Goal: Check status: Check status

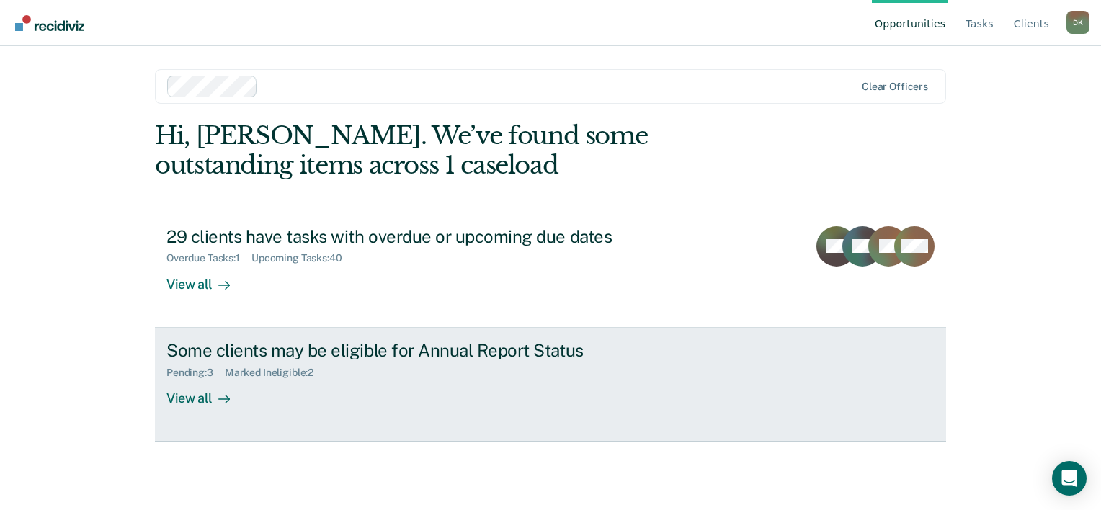
click at [331, 365] on div "Pending : 3 Marked Ineligible : 2" at bounding box center [419, 370] width 506 height 18
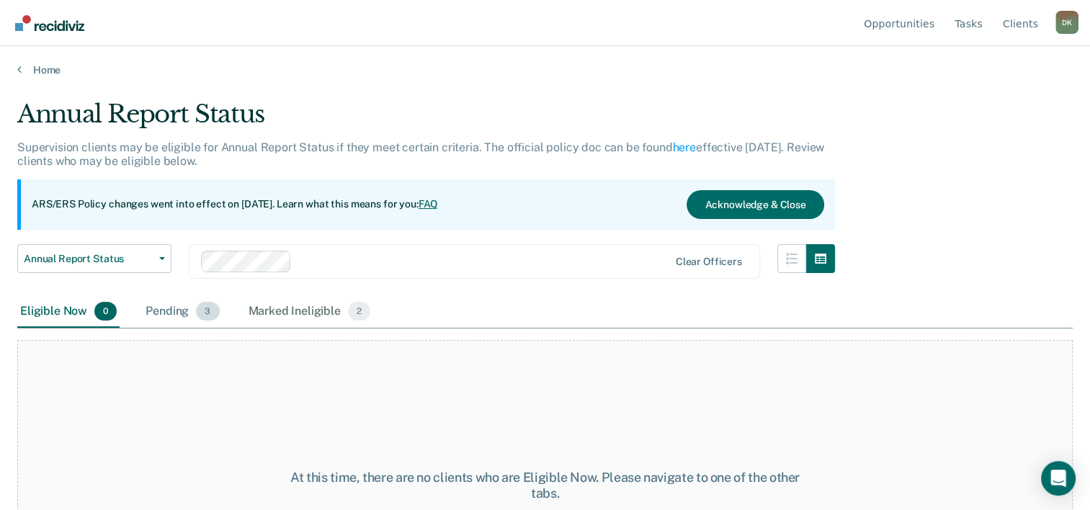
click at [205, 312] on span "3" at bounding box center [207, 311] width 23 height 19
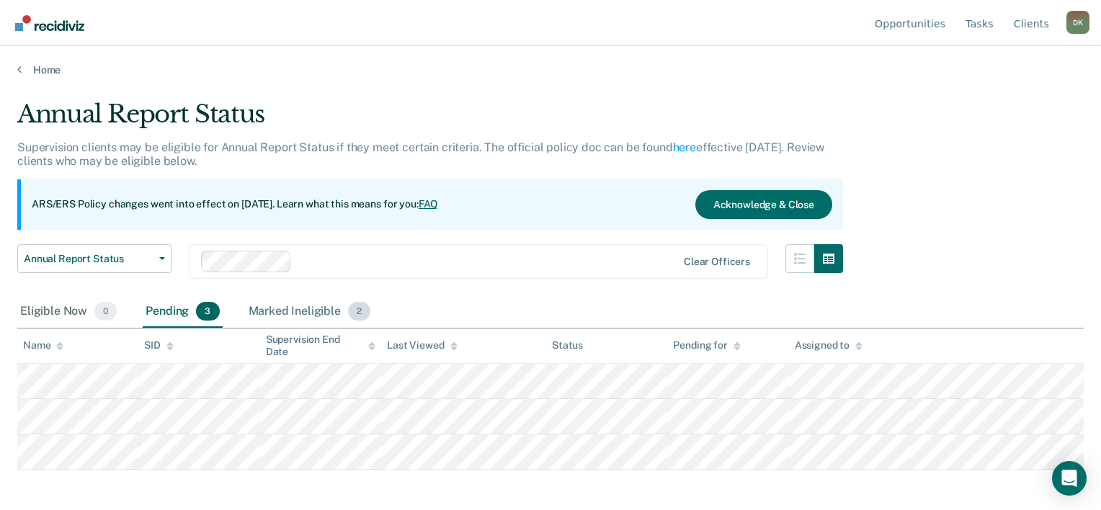
click at [362, 309] on span "2" at bounding box center [359, 311] width 22 height 19
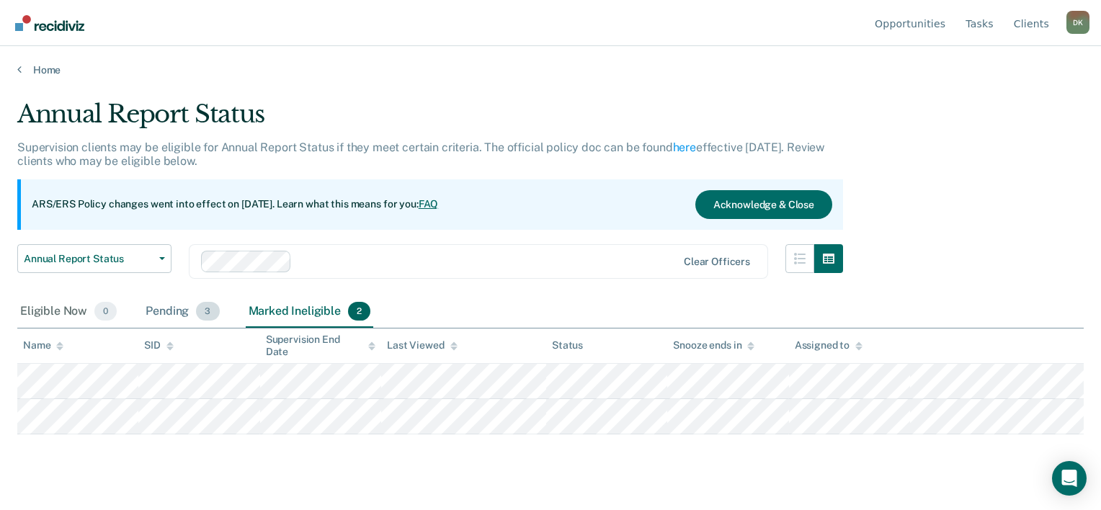
click at [192, 306] on div "Pending 3" at bounding box center [182, 312] width 79 height 32
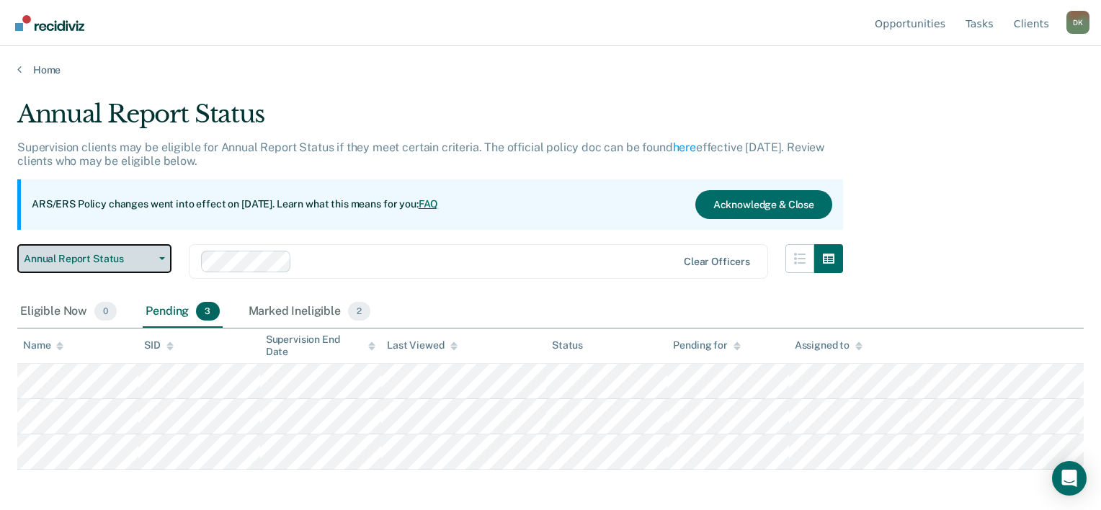
click at [160, 262] on button "Annual Report Status" at bounding box center [94, 258] width 154 height 29
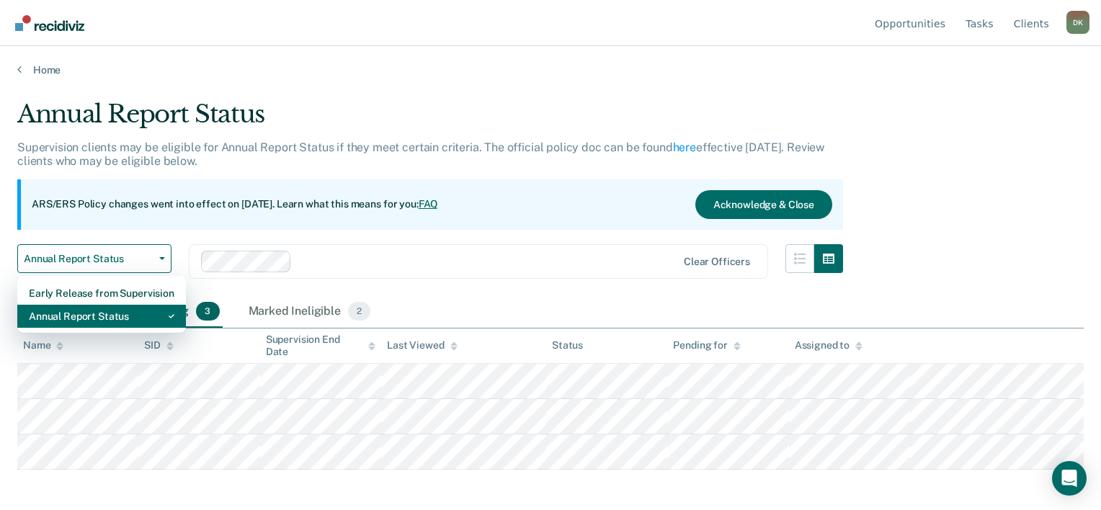
click at [117, 317] on div "Annual Report Status" at bounding box center [102, 316] width 146 height 23
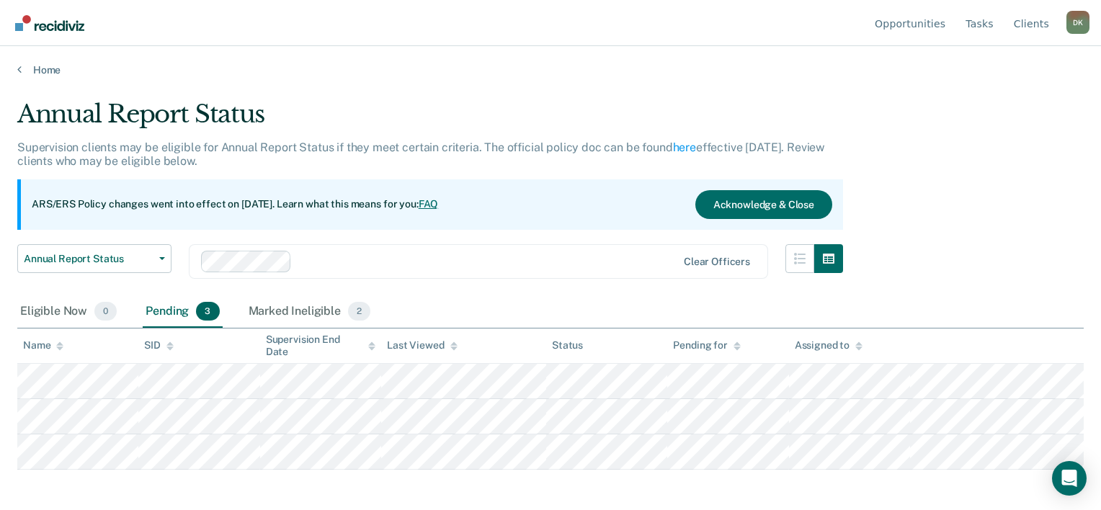
click at [439, 205] on link "FAQ" at bounding box center [429, 204] width 20 height 12
